Goal: Transaction & Acquisition: Register for event/course

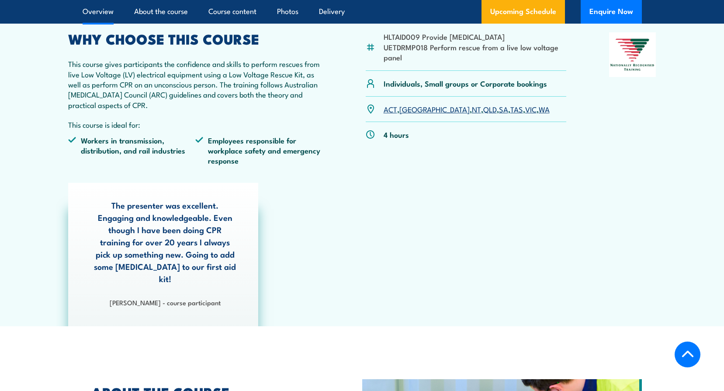
scroll to position [87, 0]
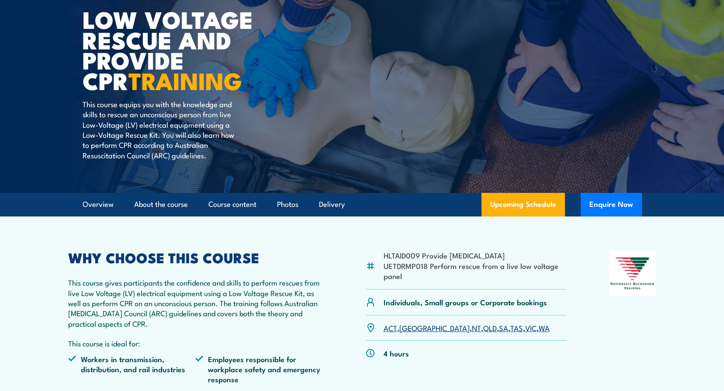
click at [499, 329] on link "SA" at bounding box center [503, 327] width 9 height 10
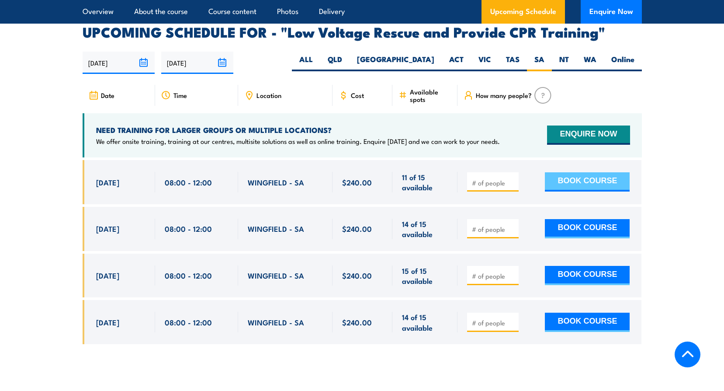
click at [591, 172] on button "BOOK COURSE" at bounding box center [587, 181] width 85 height 19
type input "1"
click at [573, 172] on button "BOOK COURSE" at bounding box center [587, 181] width 85 height 19
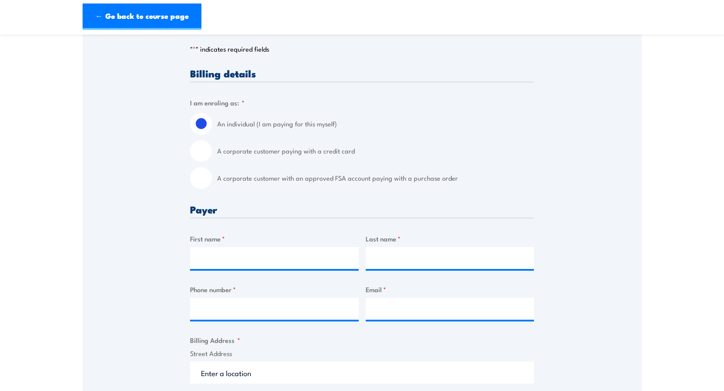
scroll to position [219, 0]
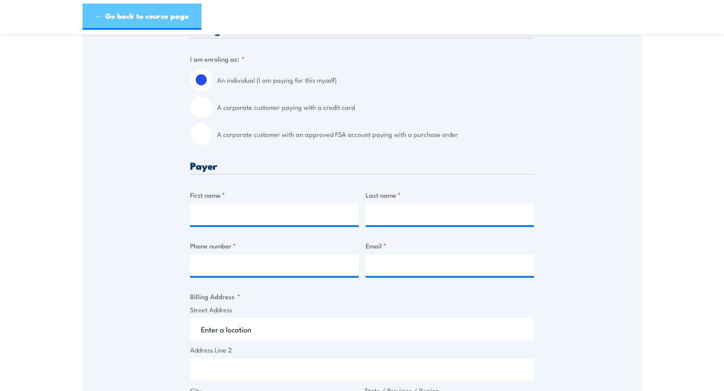
click at [139, 19] on link "← Go back to course page" at bounding box center [142, 16] width 119 height 26
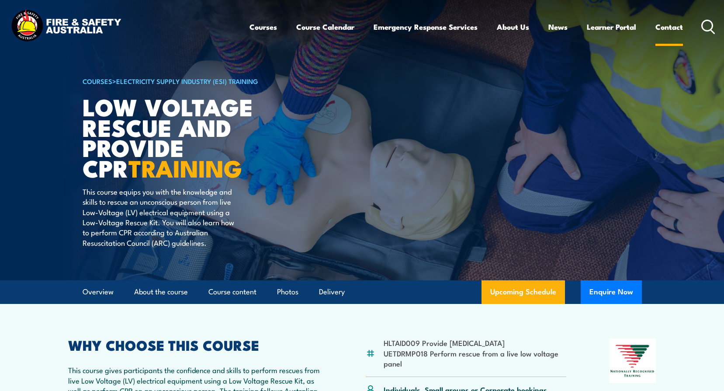
click at [671, 24] on link "Contact" at bounding box center [670, 26] width 28 height 23
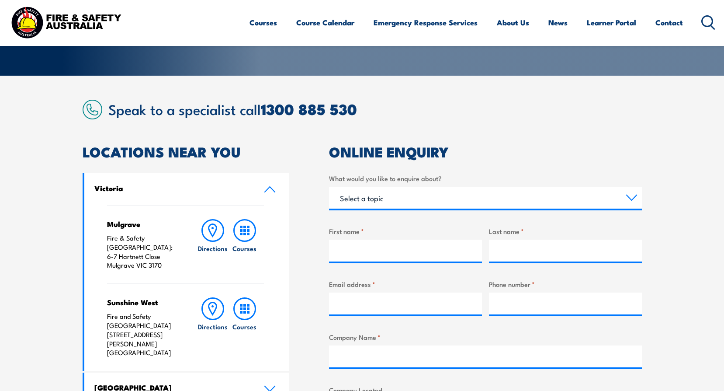
scroll to position [87, 0]
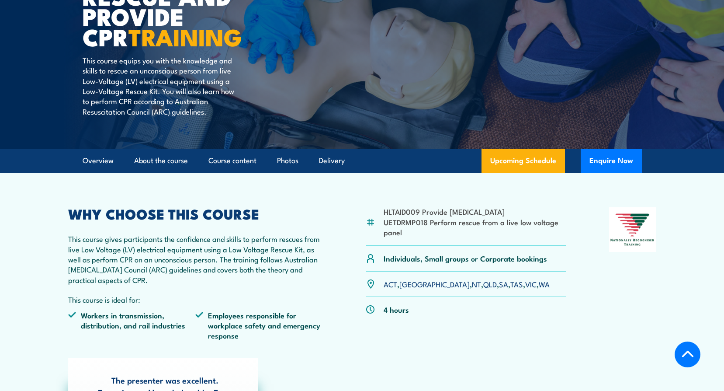
scroll to position [262, 0]
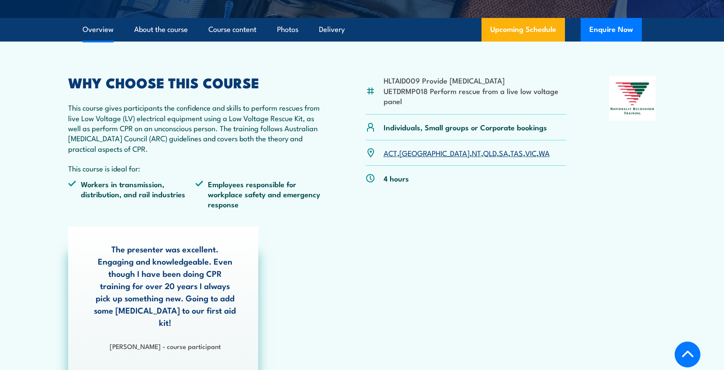
click at [499, 154] on link "SA" at bounding box center [503, 152] width 9 height 10
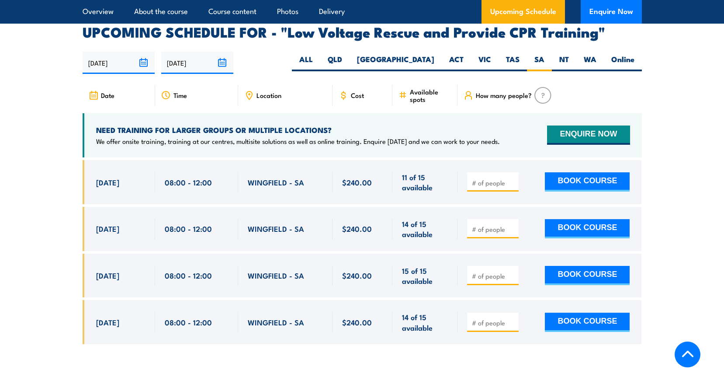
click at [482, 178] on input "number" at bounding box center [494, 182] width 44 height 9
type input "1"
click at [583, 172] on button "BOOK COURSE" at bounding box center [587, 181] width 85 height 19
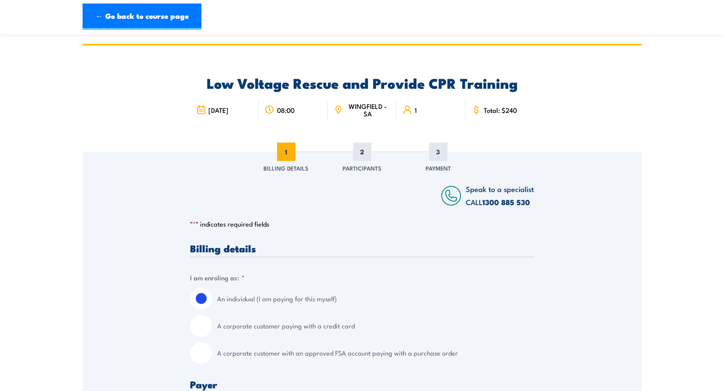
scroll to position [131, 0]
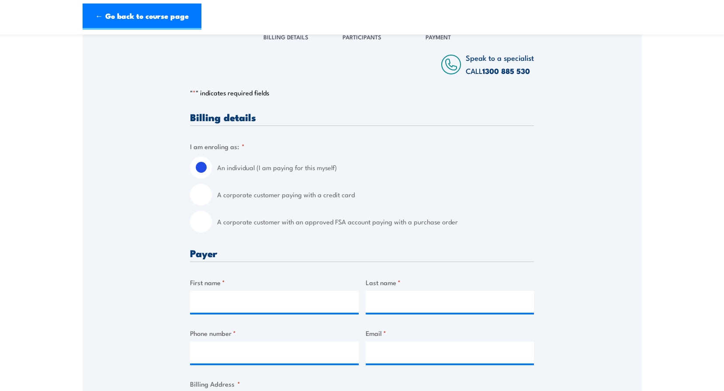
click at [200, 226] on input "A corporate customer with an approved FSA account paying with a purchase order" at bounding box center [201, 222] width 22 height 22
radio input "true"
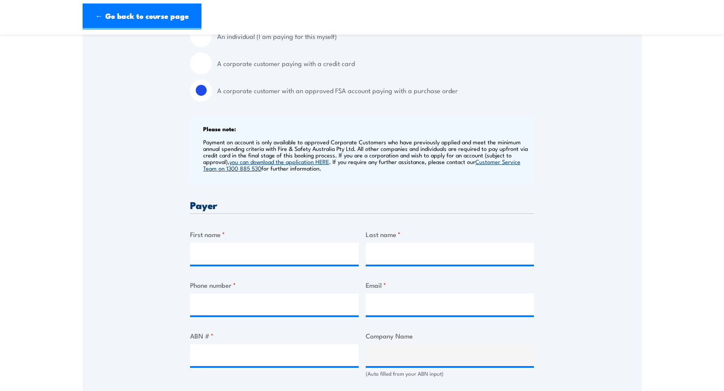
scroll to position [306, 0]
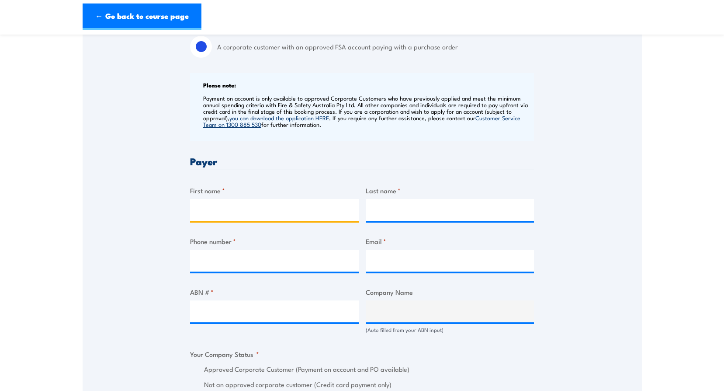
click at [212, 209] on input "First name *" at bounding box center [274, 210] width 169 height 22
type input "Suzy"
type input "Blake"
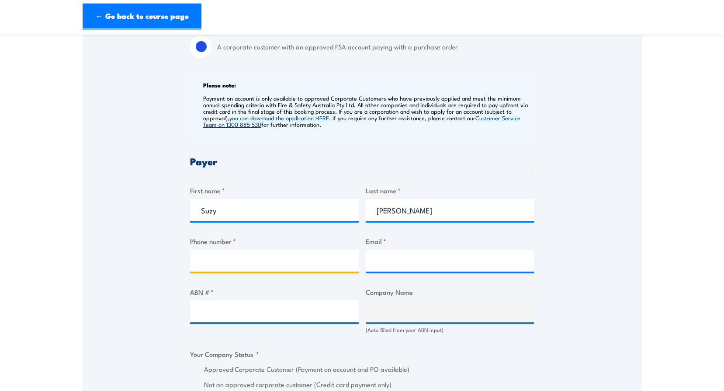
type input "0865955525"
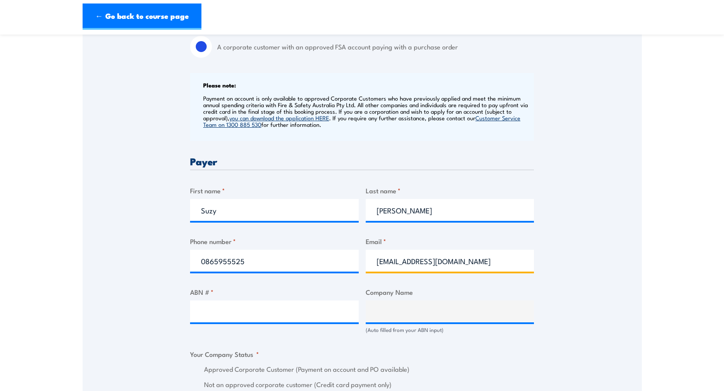
click at [376, 263] on input "suzy.blake@civmec.com.au" at bounding box center [450, 261] width 169 height 22
type input "rto@civmec.com.au"
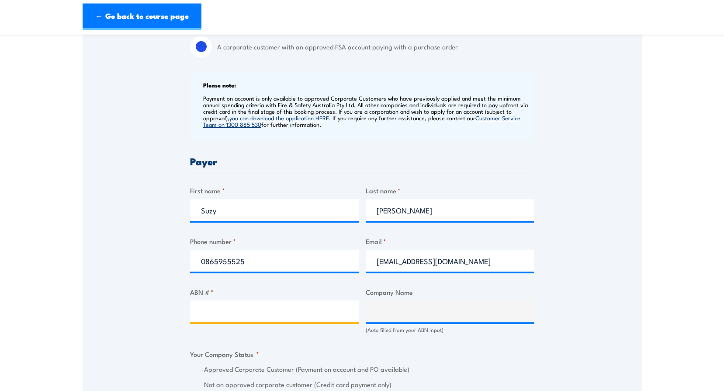
click at [235, 313] on input "ABN # *" at bounding box center [274, 311] width 169 height 22
click at [290, 309] on input "ABN # *" at bounding box center [274, 311] width 169 height 22
click at [203, 313] on input "ABN # *" at bounding box center [274, 311] width 169 height 22
click at [226, 308] on input "ABN # *" at bounding box center [274, 311] width 169 height 22
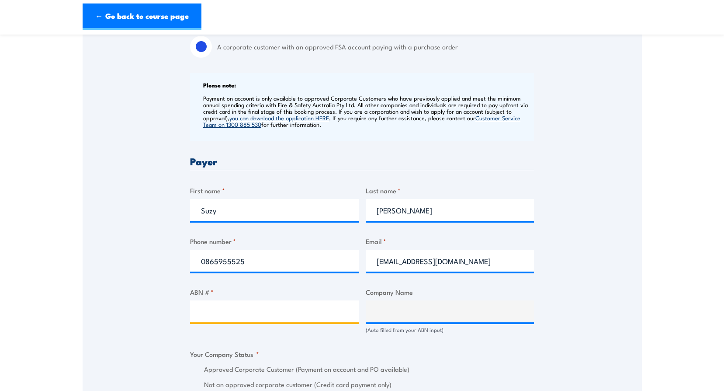
paste input "98137816025"
type input "98137816025"
type input "CIVMEC CONSTRUCTION & ENGINEERING PTY LTD"
radio input "true"
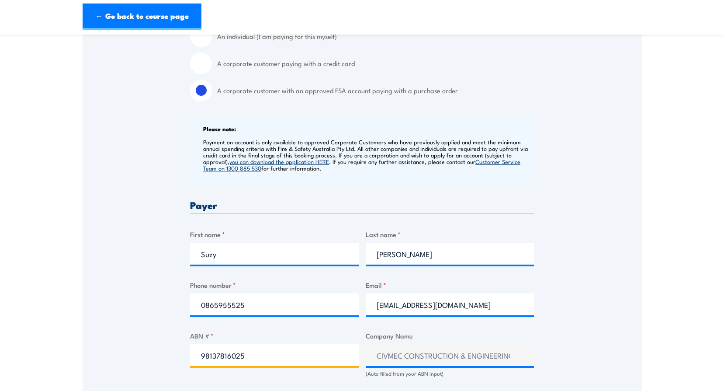
scroll to position [0, 0]
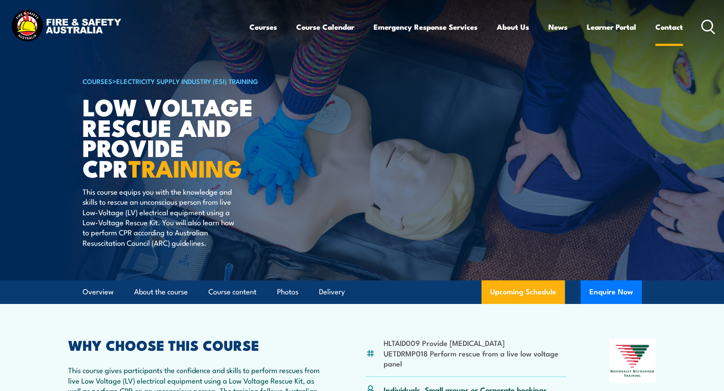
click at [674, 26] on link "Contact" at bounding box center [670, 26] width 28 height 23
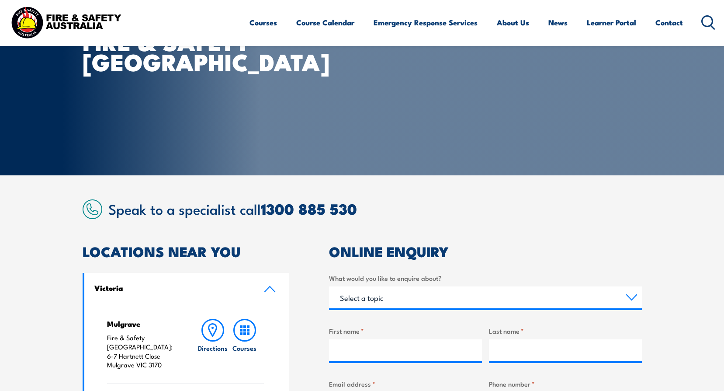
scroll to position [163, 0]
